Goal: Task Accomplishment & Management: Manage account settings

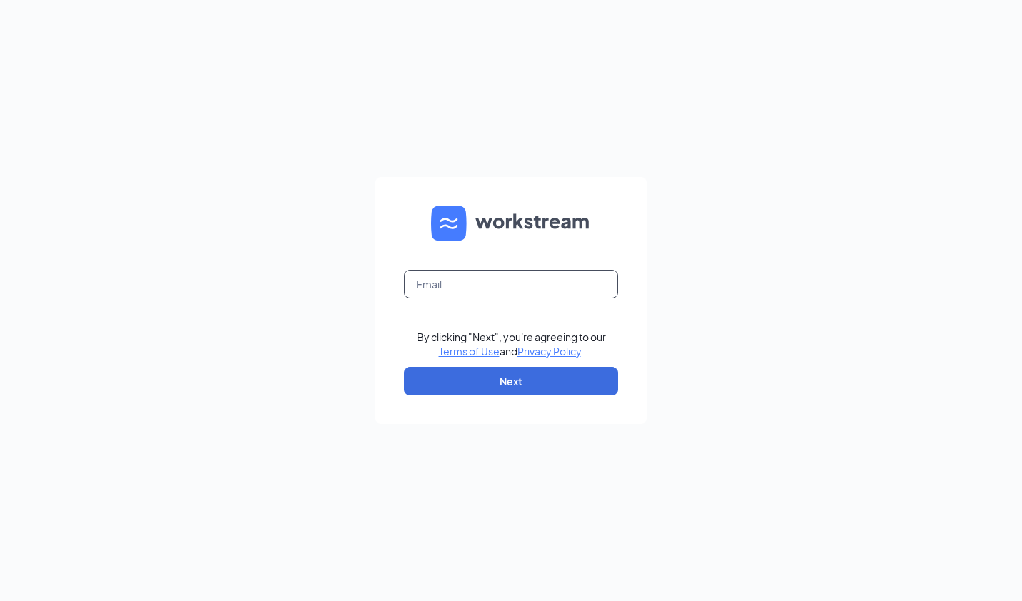
click at [453, 277] on input "text" at bounding box center [511, 284] width 214 height 29
type input "[EMAIL_ADDRESS][DOMAIN_NAME]"
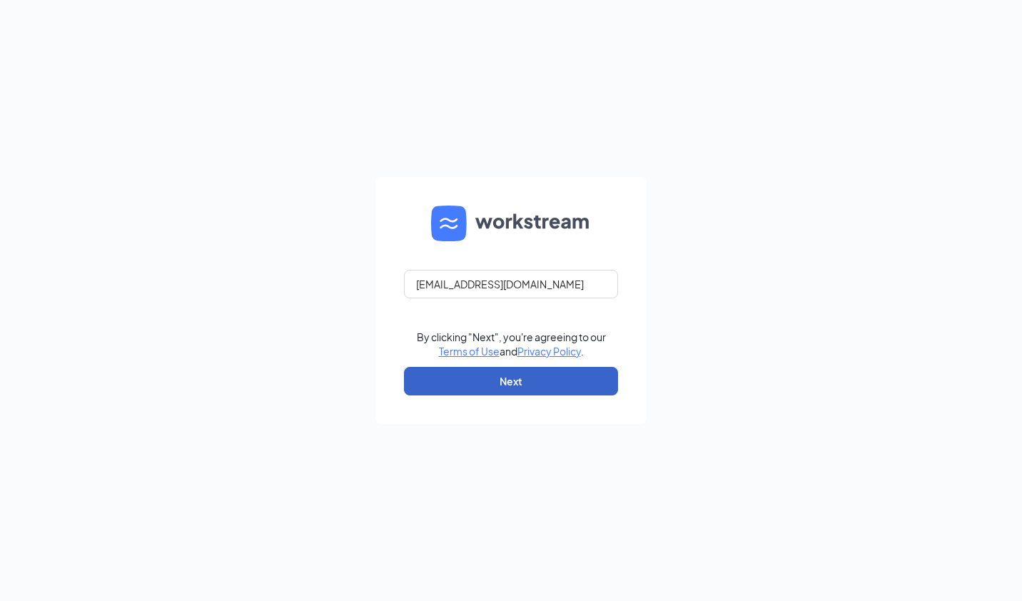
click at [481, 381] on button "Next" at bounding box center [511, 381] width 214 height 29
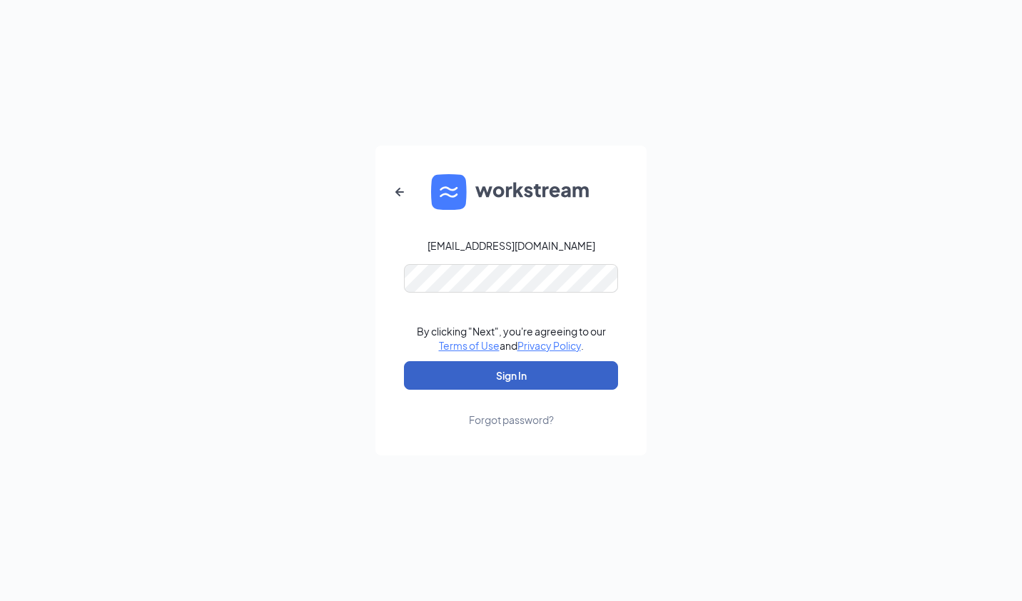
click at [520, 366] on button "Sign In" at bounding box center [511, 375] width 214 height 29
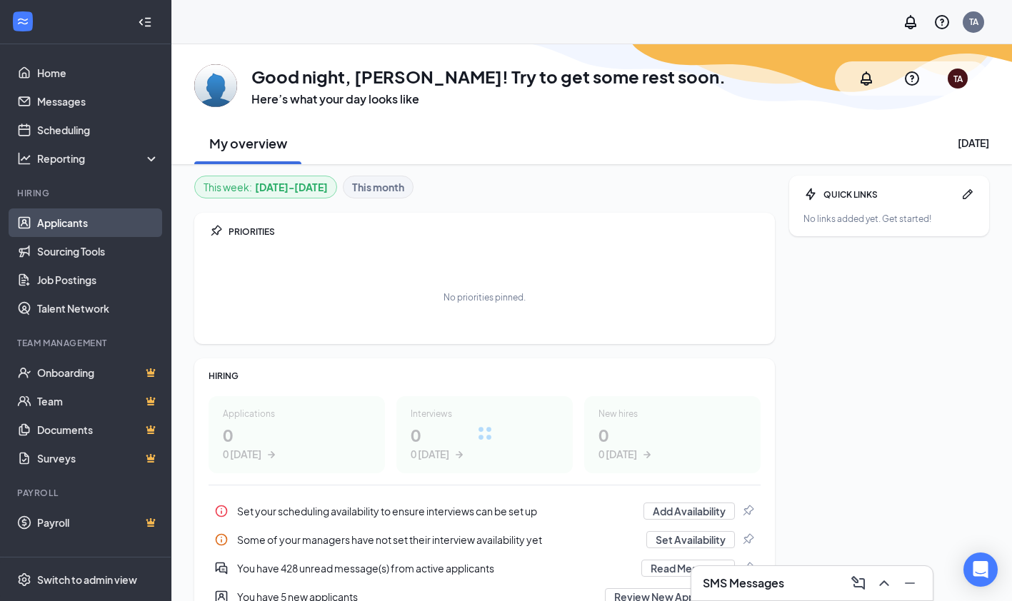
click at [69, 221] on link "Applicants" at bounding box center [98, 222] width 122 height 29
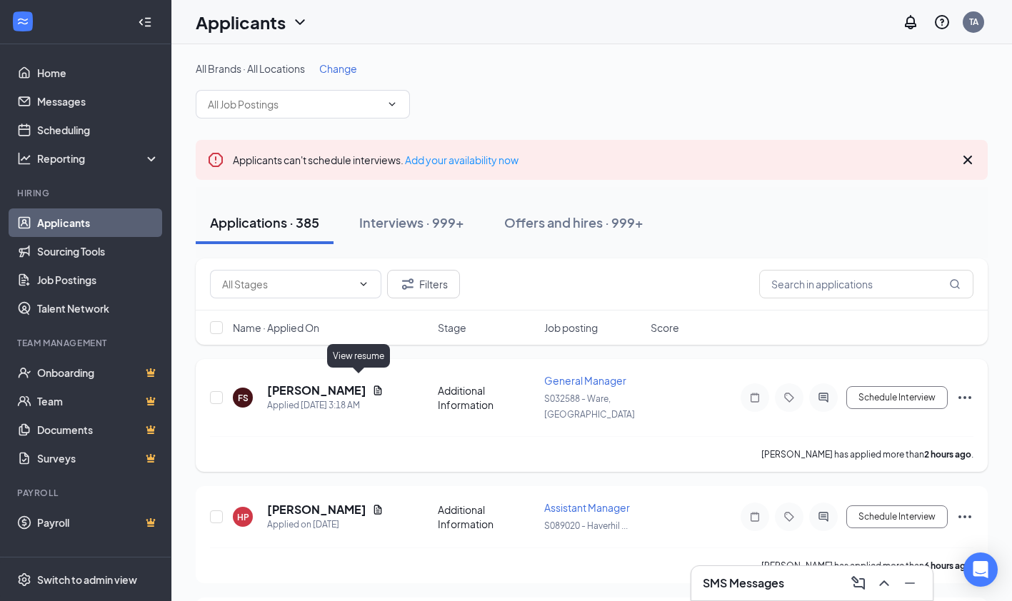
click at [372, 386] on icon "Document" at bounding box center [377, 390] width 11 height 11
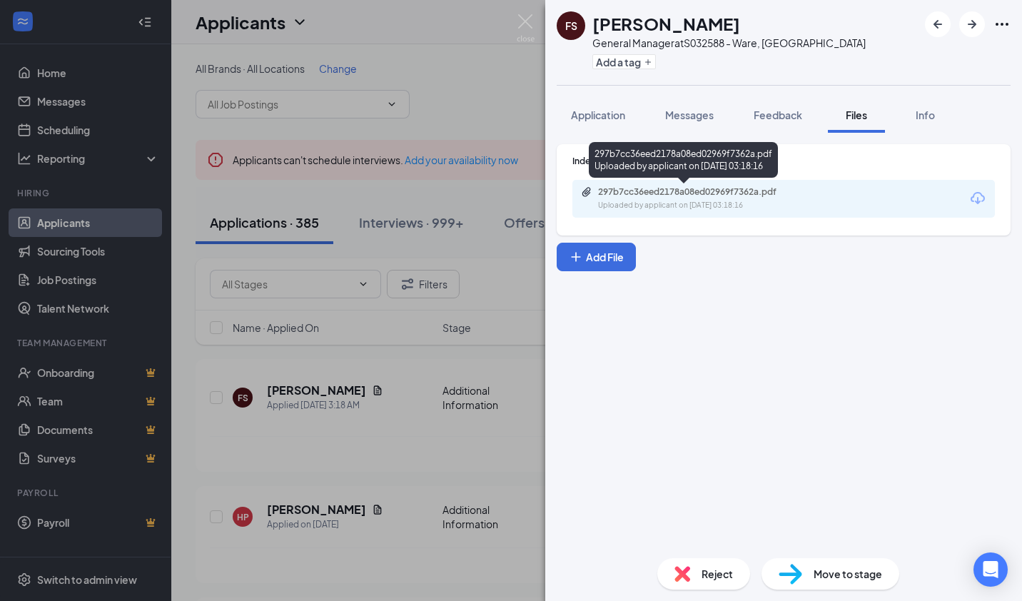
click at [672, 203] on div "Uploaded by applicant on [DATE] 03:18:16" at bounding box center [705, 205] width 214 height 11
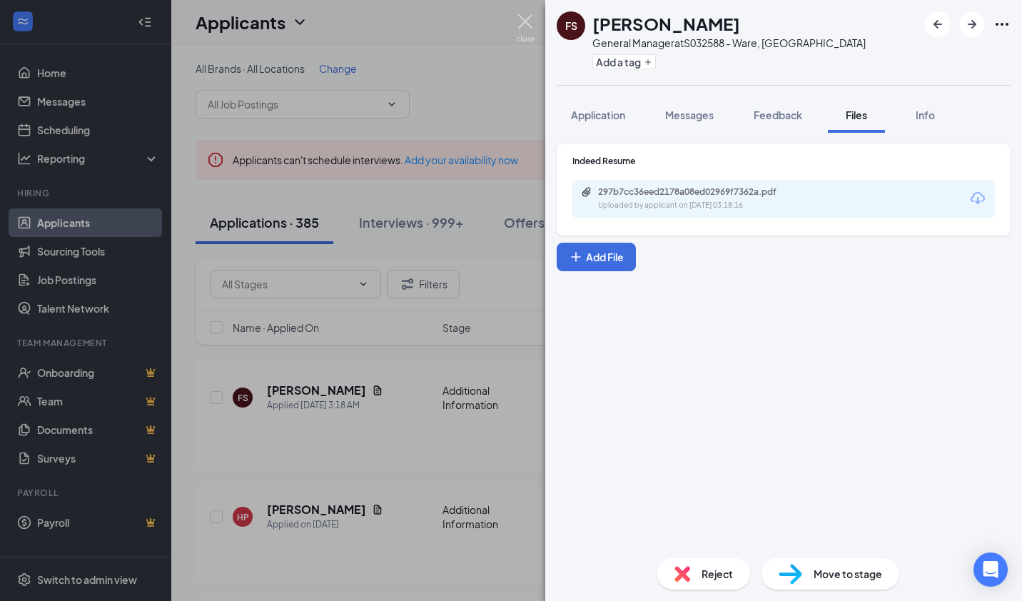
click at [523, 21] on img at bounding box center [526, 28] width 18 height 28
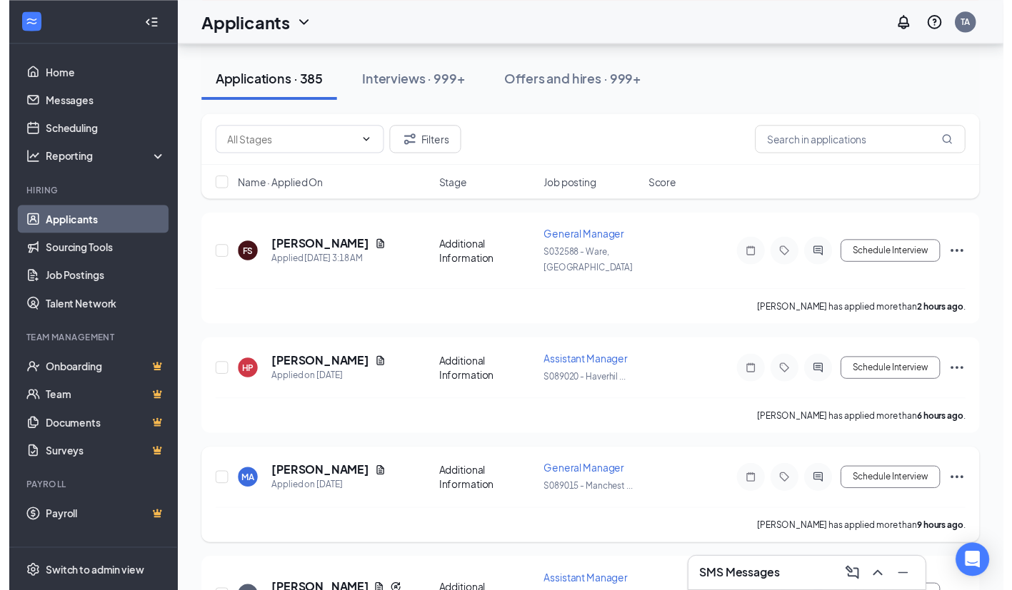
scroll to position [214, 0]
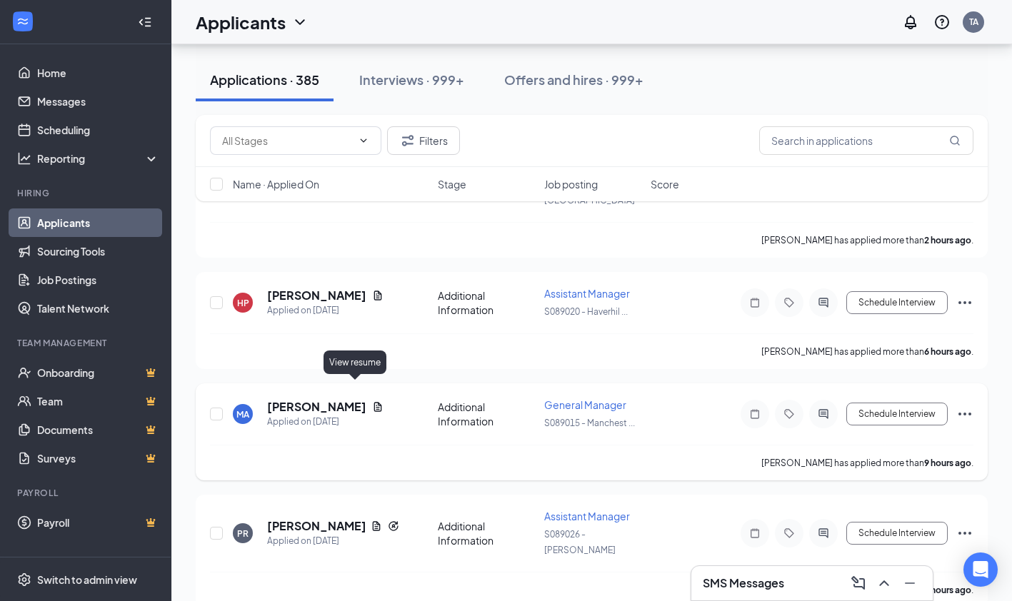
click at [372, 401] on icon "Document" at bounding box center [377, 406] width 11 height 11
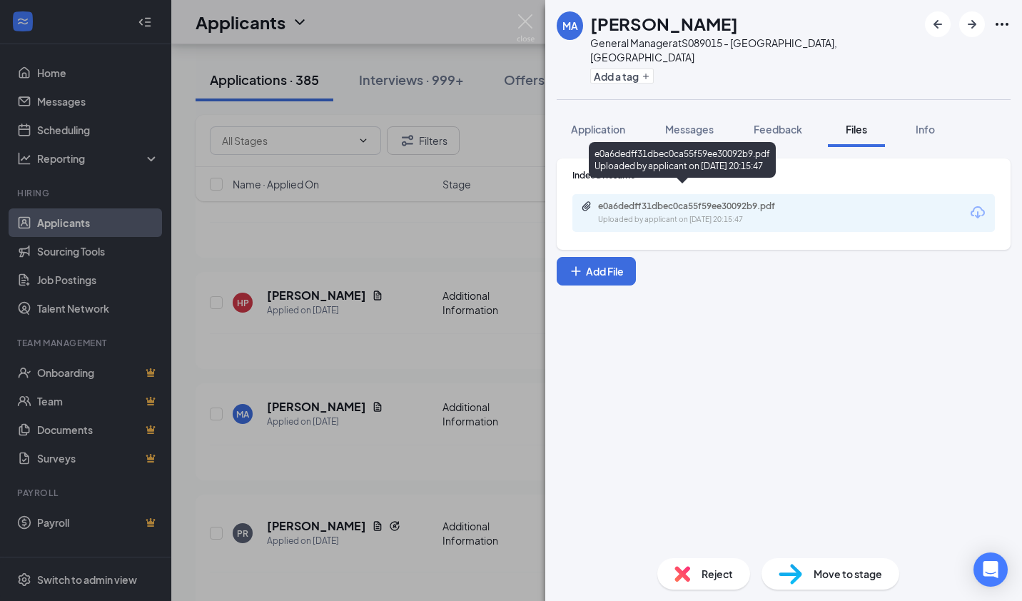
click at [640, 214] on div "Uploaded by applicant on [DATE] 20:15:47" at bounding box center [705, 219] width 214 height 11
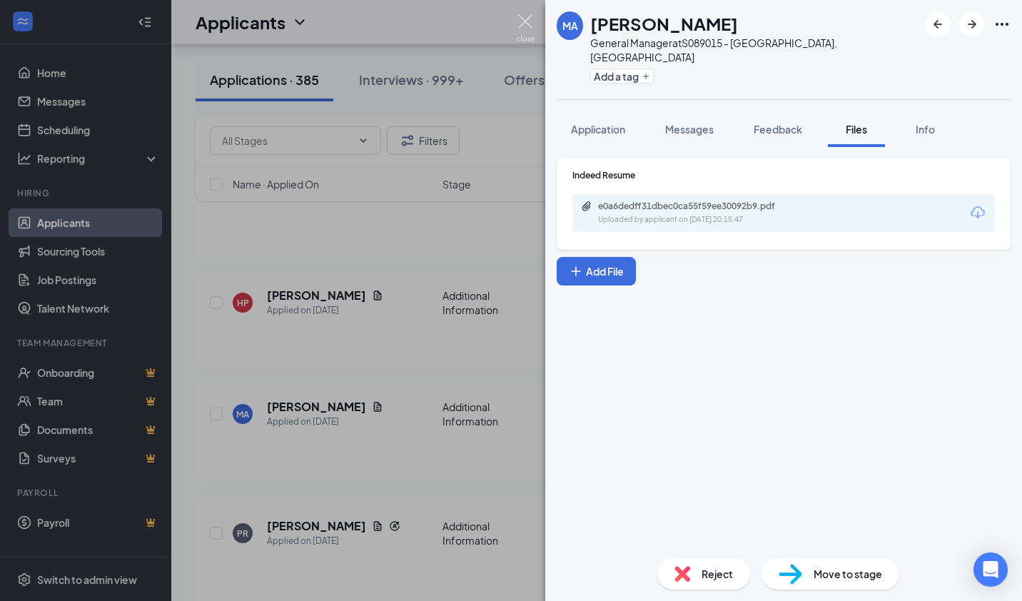
click at [521, 21] on img at bounding box center [526, 28] width 18 height 28
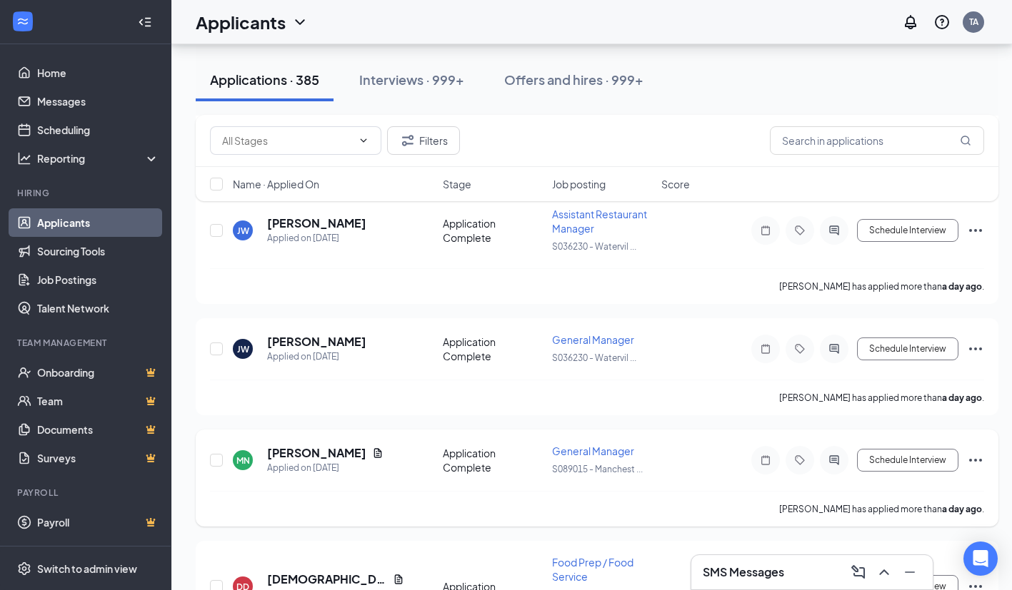
scroll to position [1856, 0]
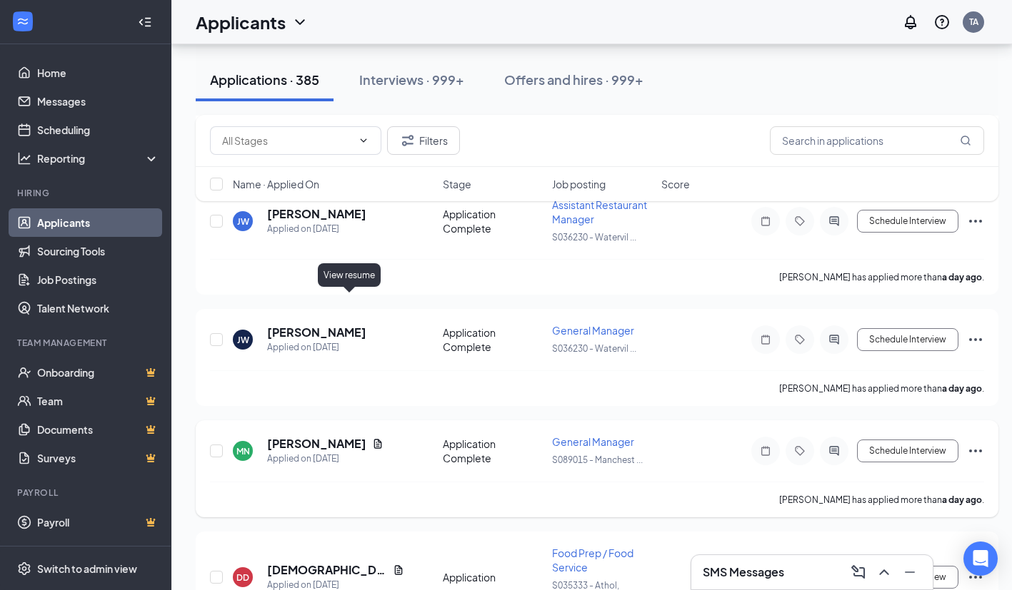
drag, startPoint x: 348, startPoint y: 304, endPoint x: 374, endPoint y: 295, distance: 28.0
click at [374, 439] on icon "Document" at bounding box center [378, 443] width 8 height 9
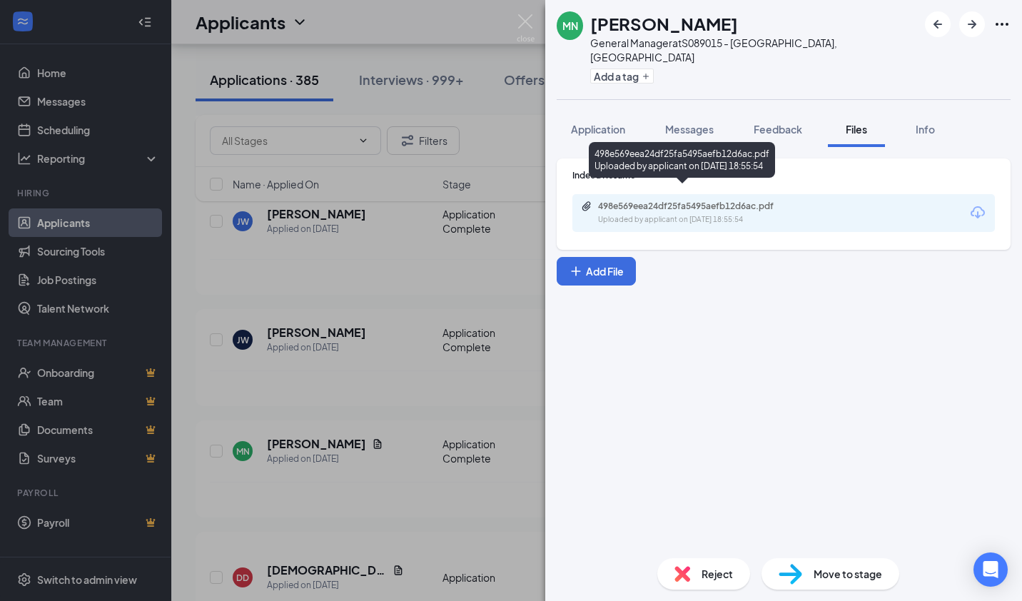
click at [648, 214] on div "Uploaded by applicant on [DATE] 18:55:54" at bounding box center [705, 219] width 214 height 11
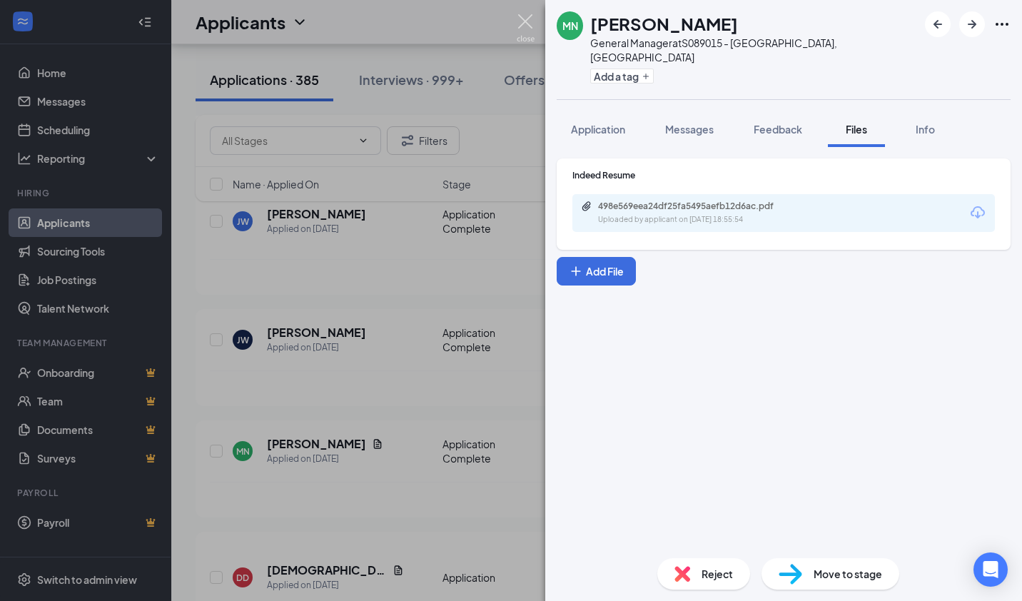
click at [529, 24] on img at bounding box center [526, 28] width 18 height 28
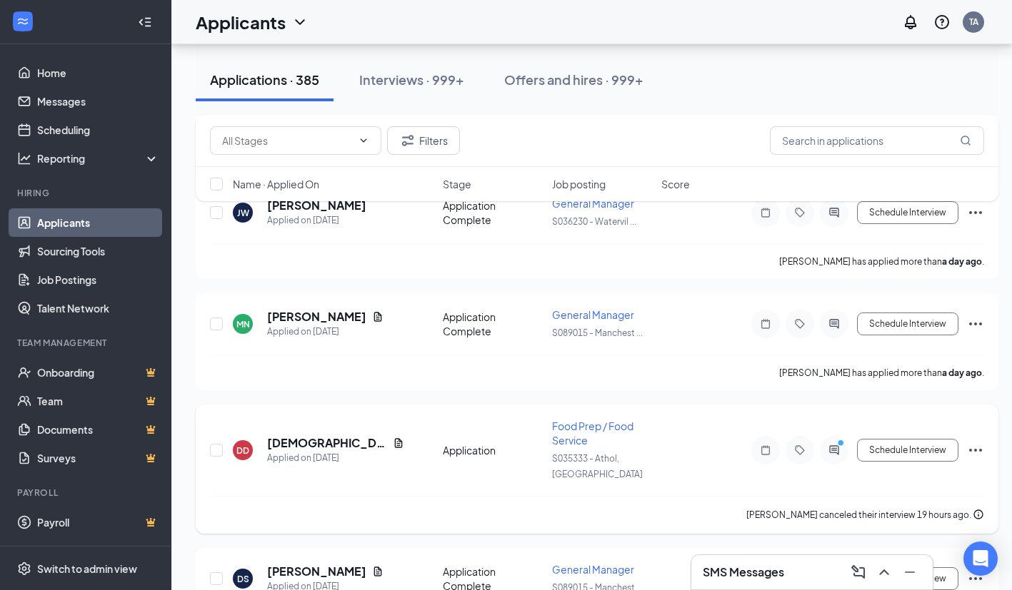
scroll to position [2070, 0]
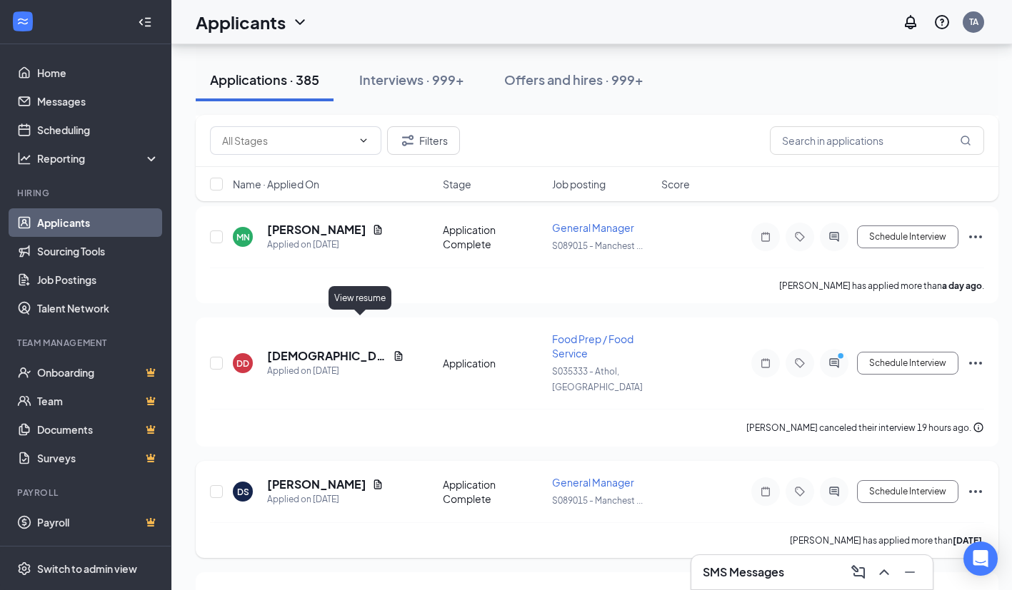
click at [374, 480] on icon "Document" at bounding box center [378, 484] width 8 height 9
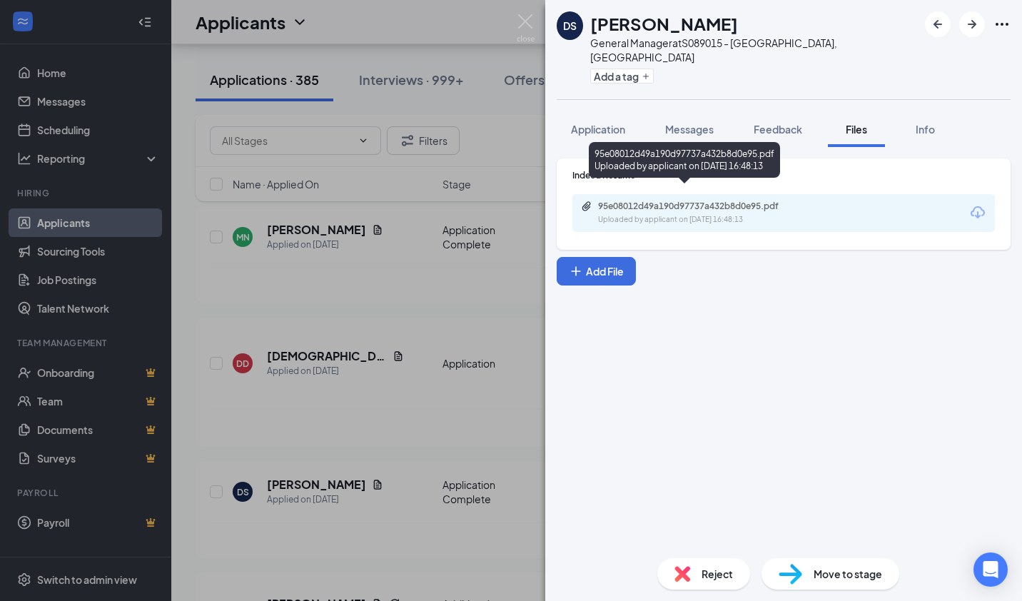
click at [656, 201] on div "95e08012d49a190d97737a432b8d0e95.pdf Uploaded by applicant on [DATE] 16:48:13" at bounding box center [696, 213] width 231 height 25
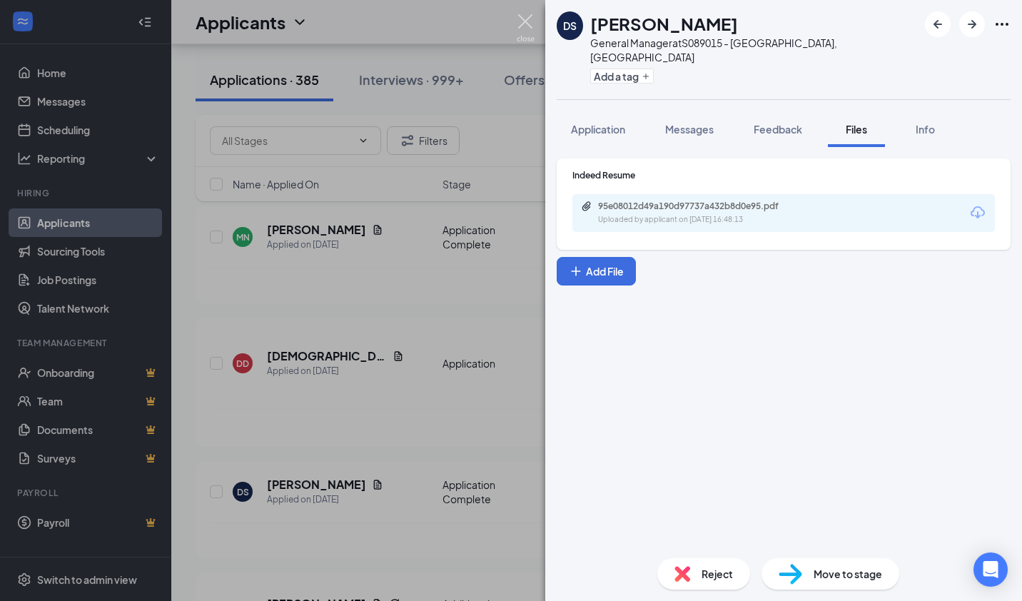
click at [531, 20] on img at bounding box center [526, 28] width 18 height 28
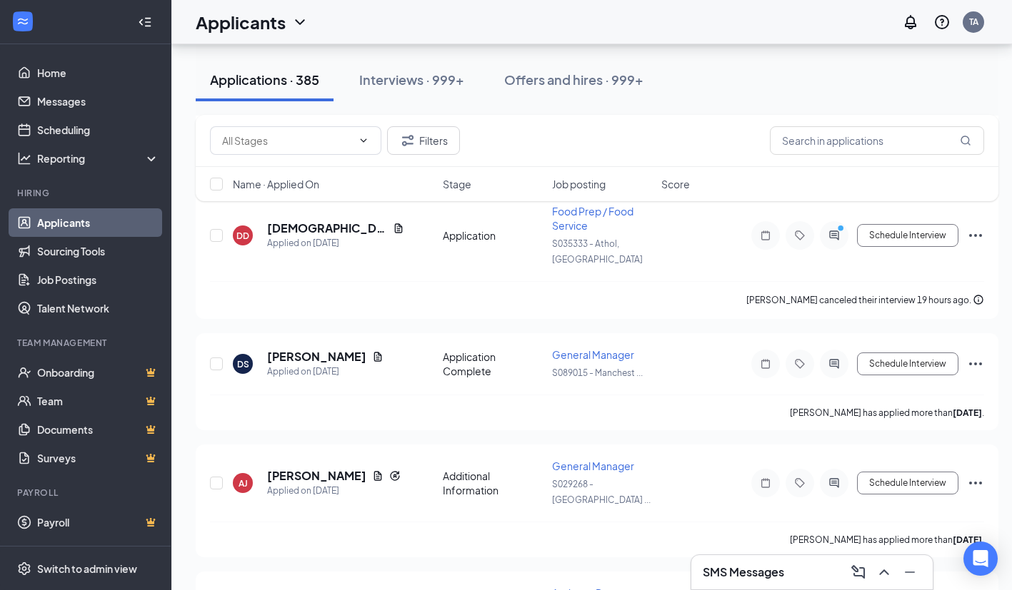
scroll to position [2213, 0]
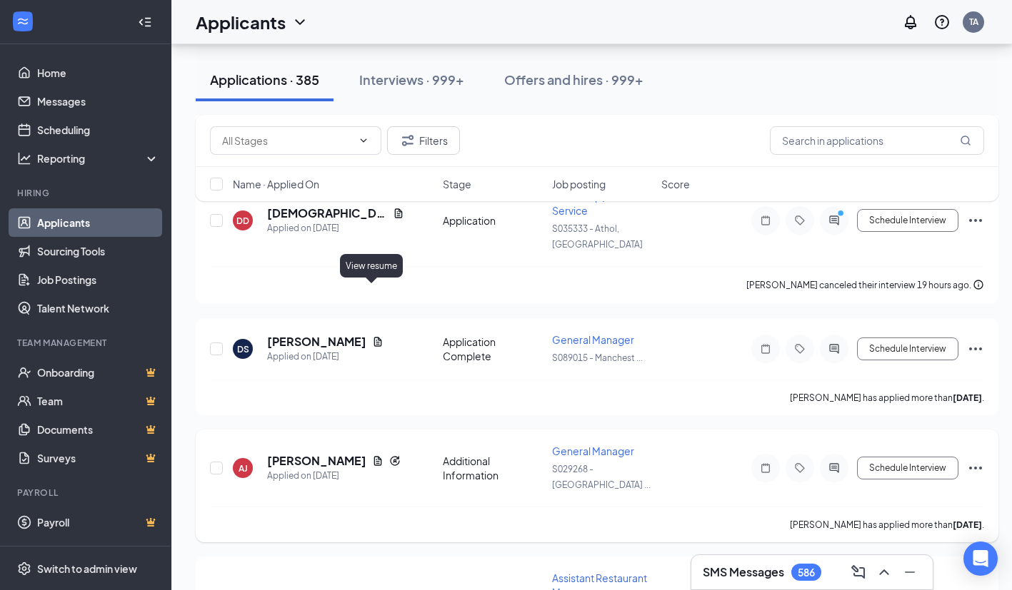
click at [372, 455] on icon "Document" at bounding box center [377, 460] width 11 height 11
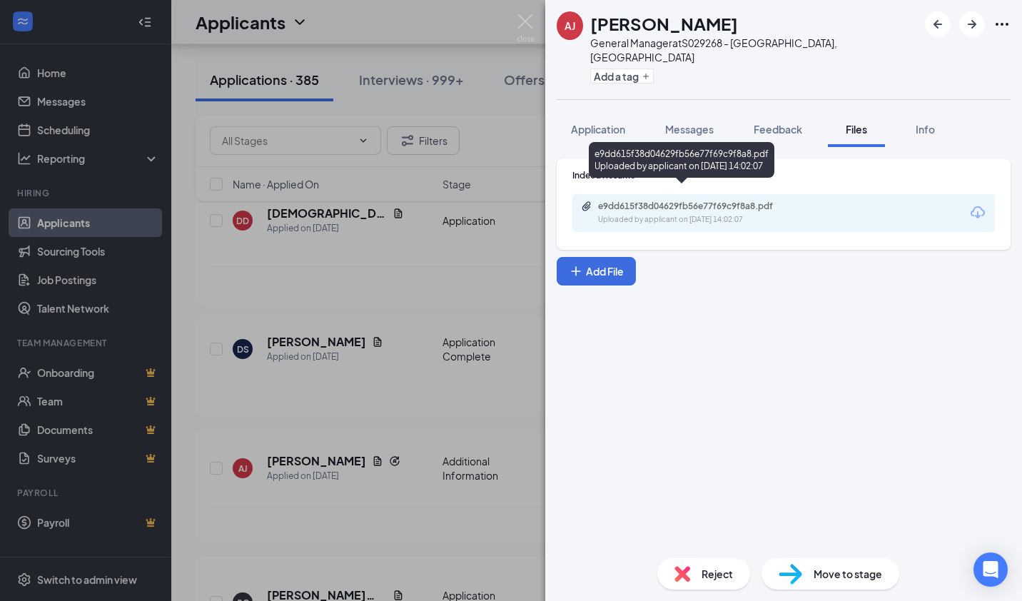
click at [623, 201] on div "e9dd615f38d04629fb56e77f69c9f8a8.pdf" at bounding box center [698, 206] width 200 height 11
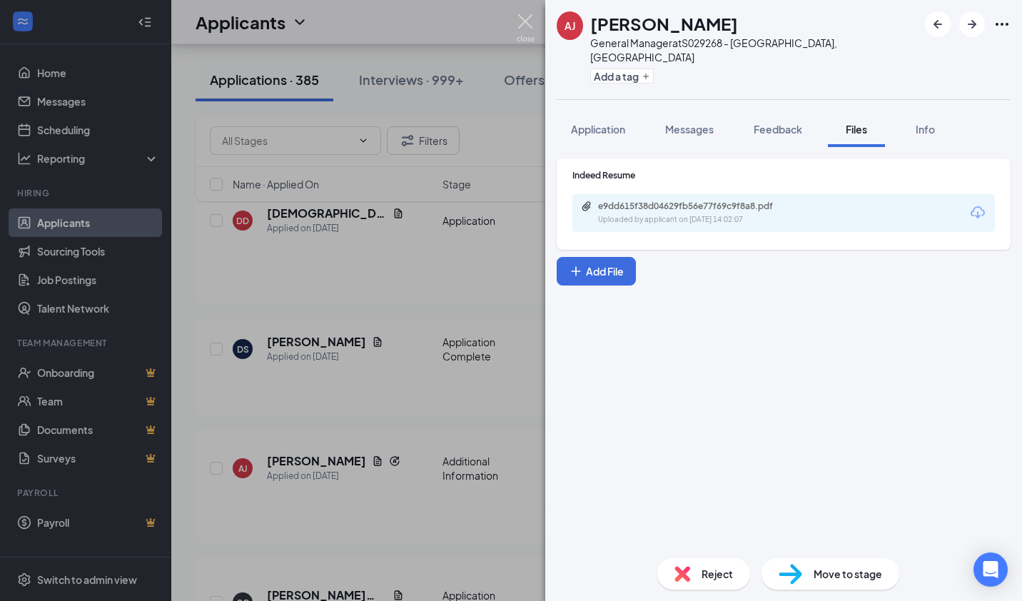
click at [526, 21] on img at bounding box center [526, 28] width 18 height 28
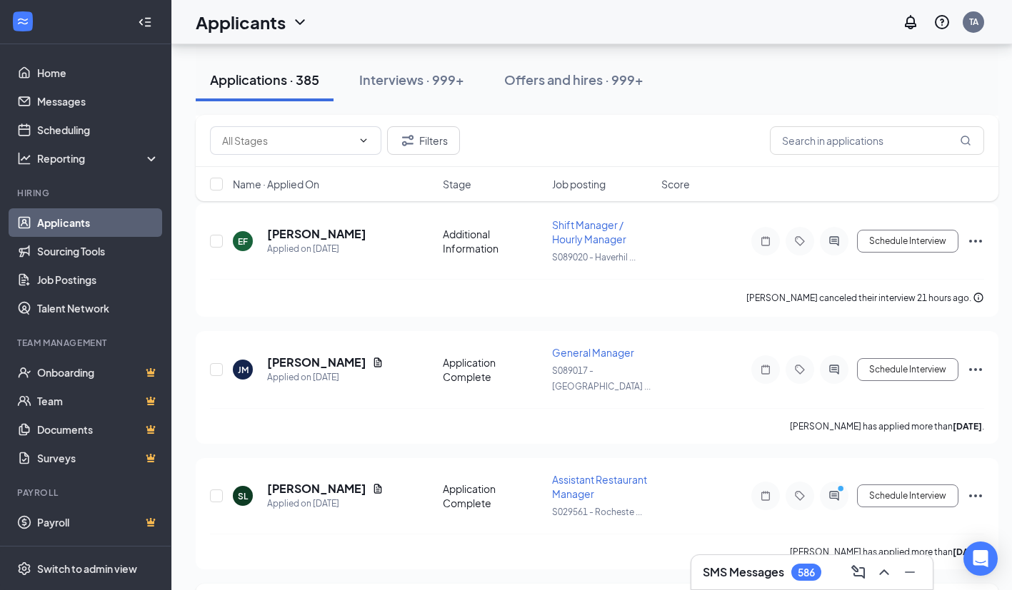
scroll to position [3141, 0]
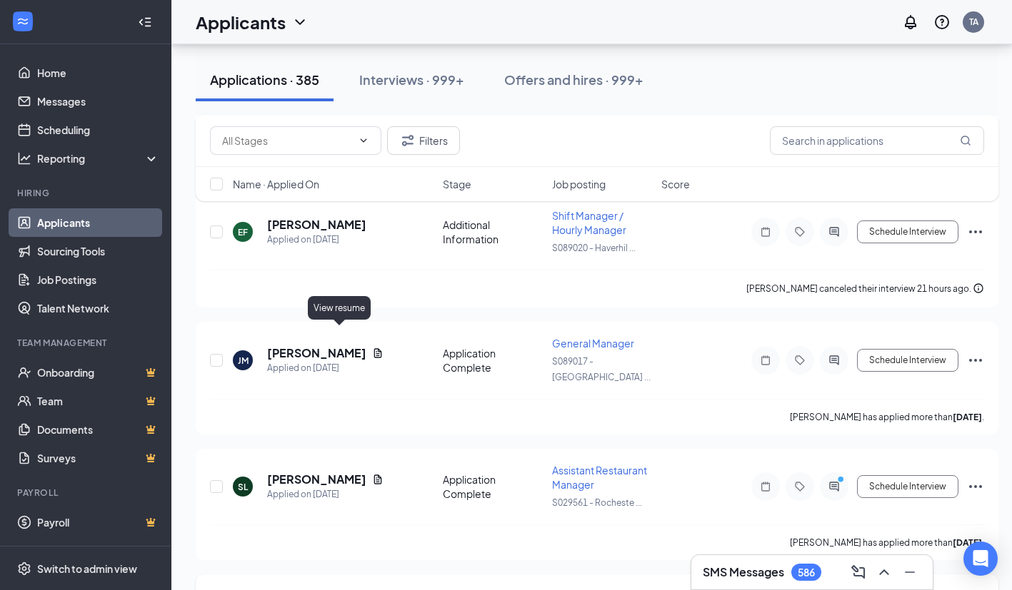
click at [372, 593] on icon "Document" at bounding box center [377, 598] width 11 height 11
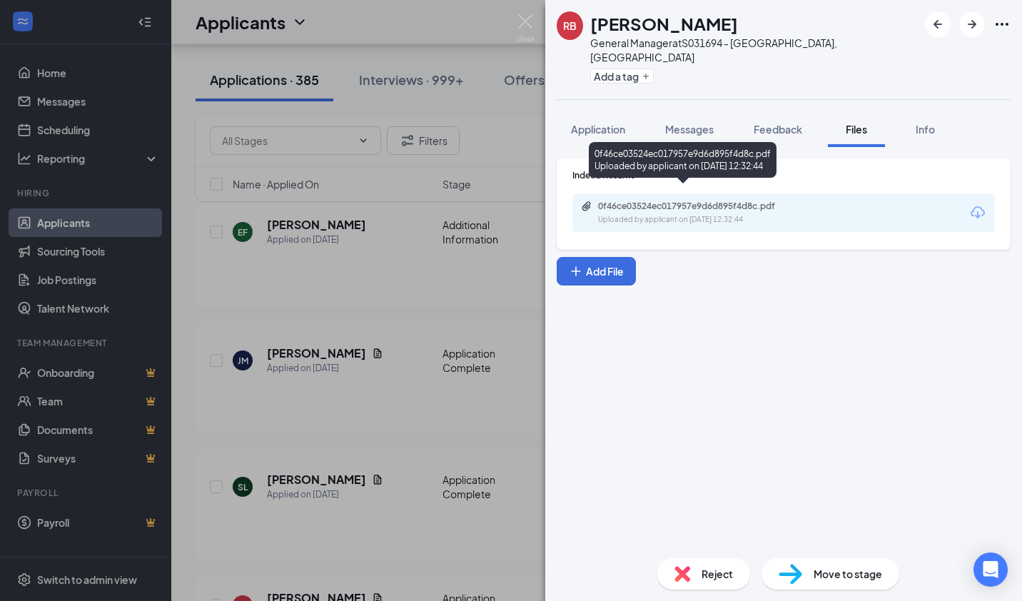
click at [618, 214] on div "Uploaded by applicant on [DATE] 12:32:44" at bounding box center [705, 219] width 214 height 11
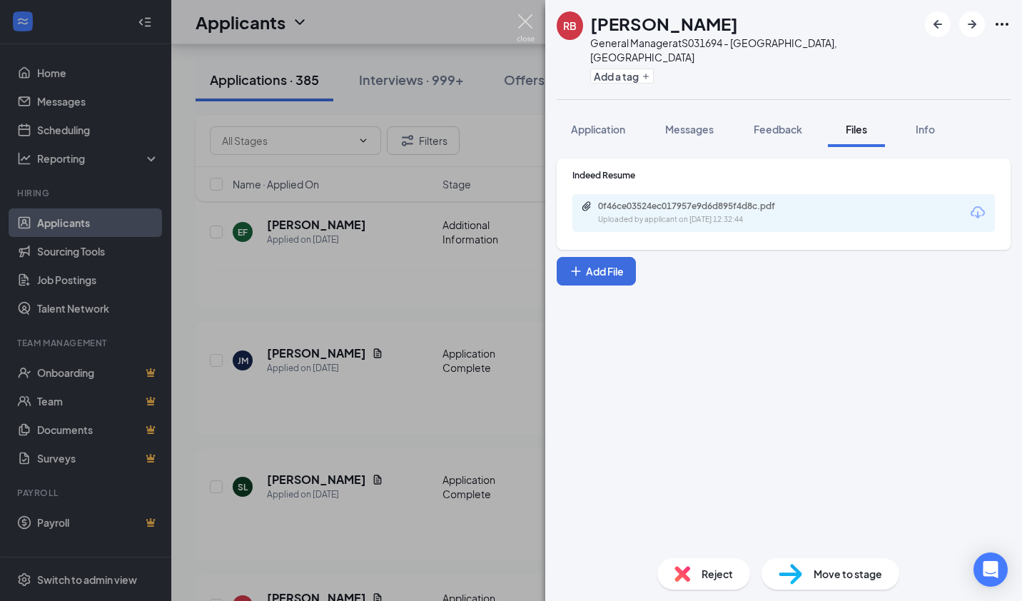
click at [526, 22] on img at bounding box center [526, 28] width 18 height 28
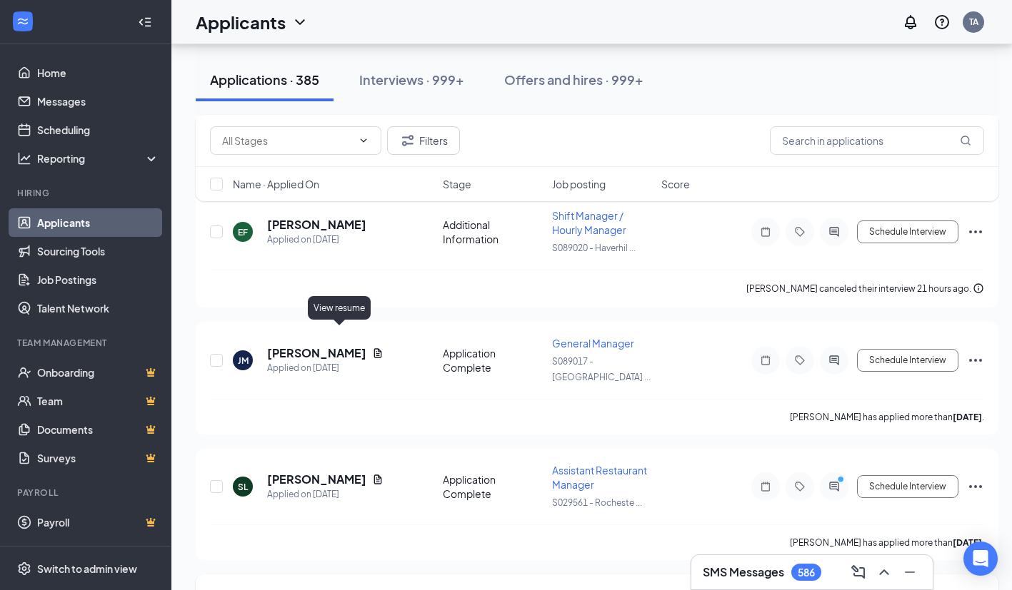
click at [374, 593] on icon "Document" at bounding box center [378, 597] width 8 height 9
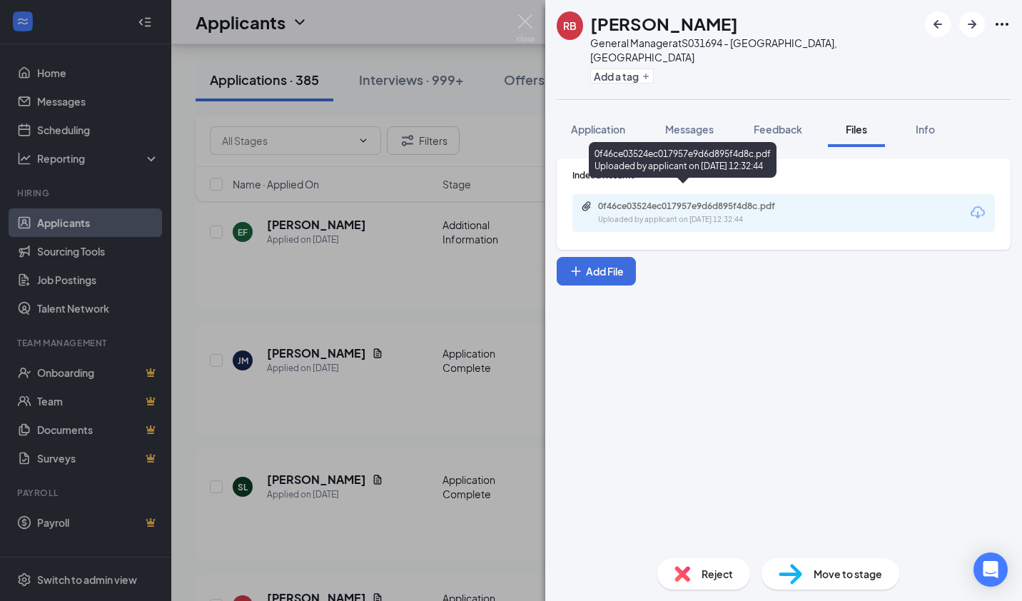
click at [590, 202] on div "0f46ce03524ec017957e9d6d895f4d8c.pdf Uploaded by applicant on [DATE] 12:32:44" at bounding box center [696, 213] width 231 height 25
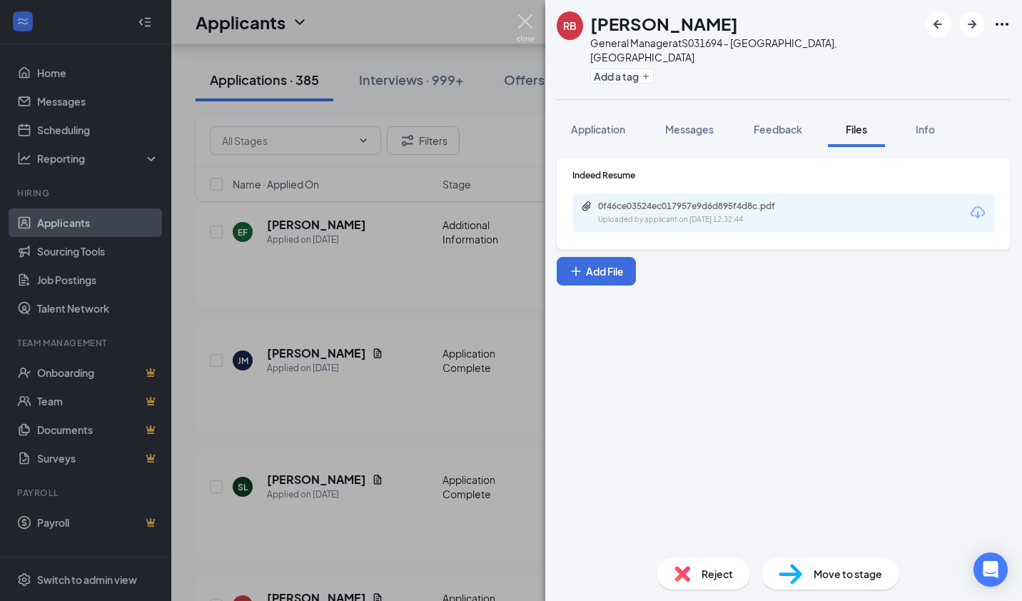
click at [523, 24] on img at bounding box center [526, 28] width 18 height 28
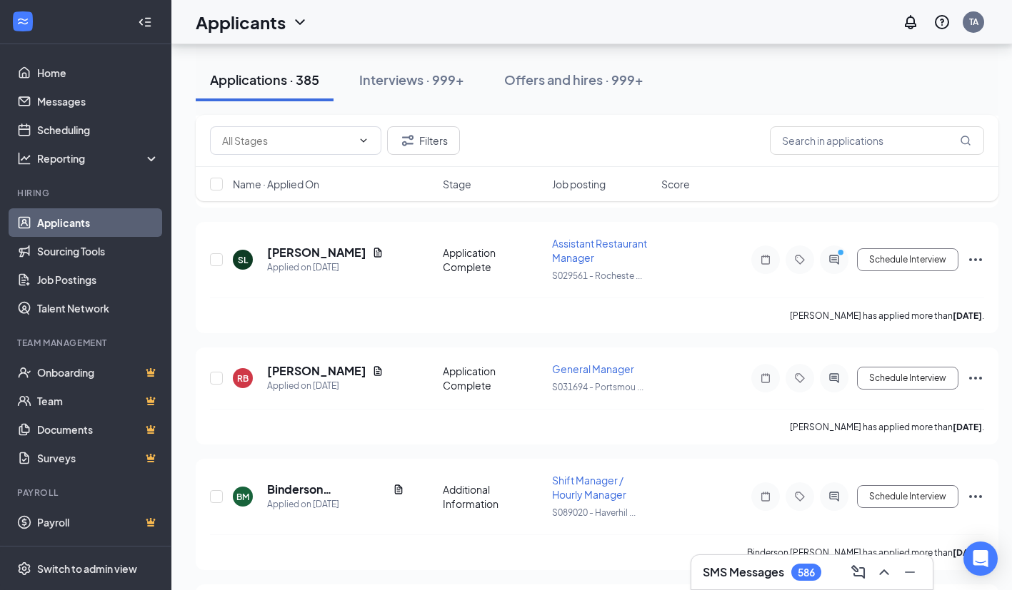
scroll to position [3427, 0]
